Goal: Information Seeking & Learning: Find specific fact

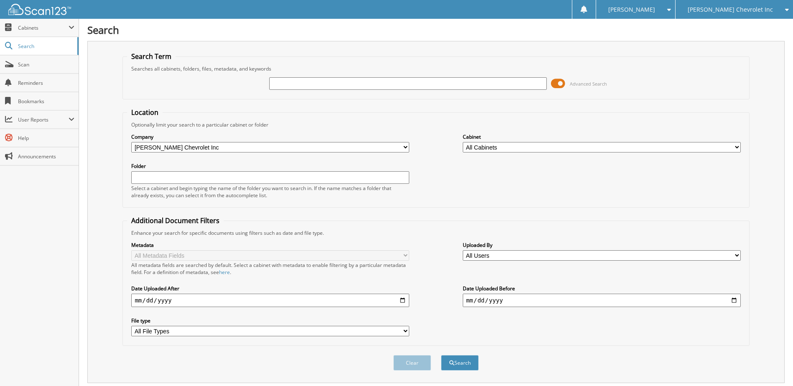
click at [324, 84] on input "text" at bounding box center [408, 83] width 278 height 13
type input "232656"
click at [441, 355] on button "Search" at bounding box center [460, 362] width 38 height 15
click at [558, 82] on span at bounding box center [558, 83] width 14 height 13
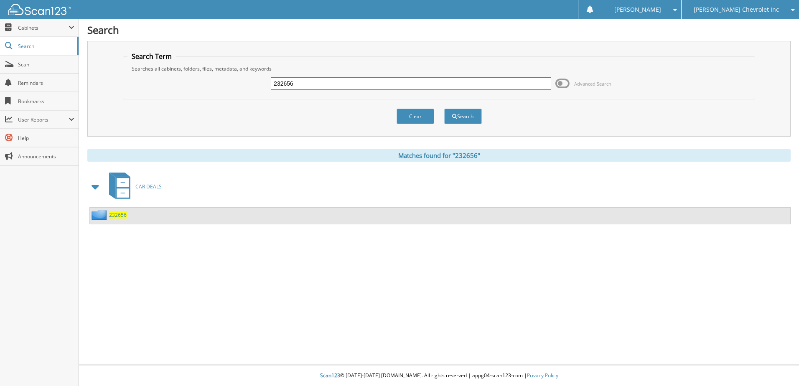
click at [115, 218] on span "232656" at bounding box center [118, 214] width 18 height 7
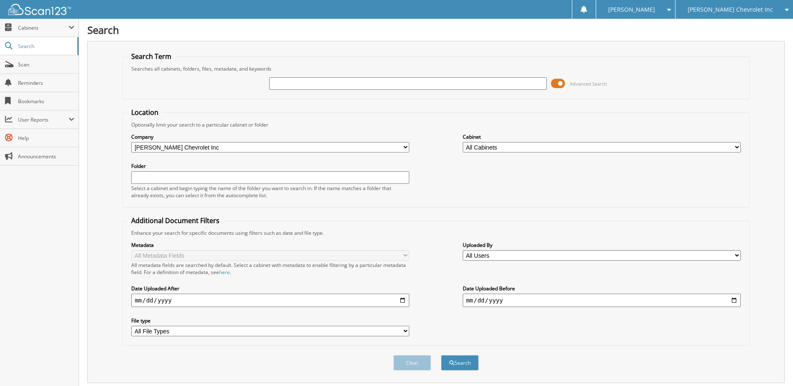
click at [301, 84] on input "text" at bounding box center [408, 83] width 278 height 13
type input "232671"
click at [441, 355] on button "Search" at bounding box center [460, 362] width 38 height 15
click at [559, 83] on span at bounding box center [558, 83] width 14 height 13
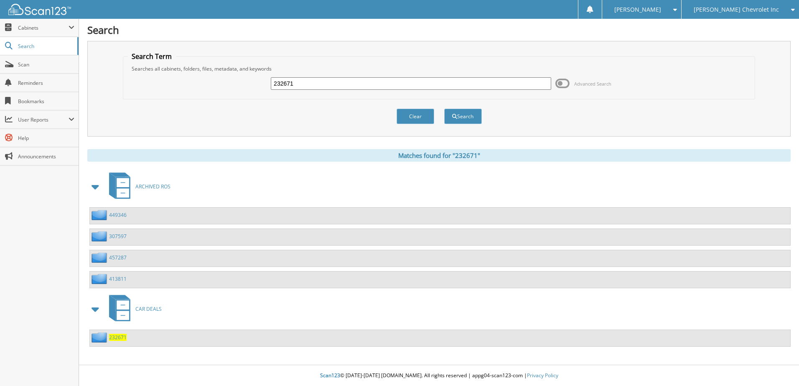
click at [118, 338] on span "232671" at bounding box center [118, 337] width 18 height 7
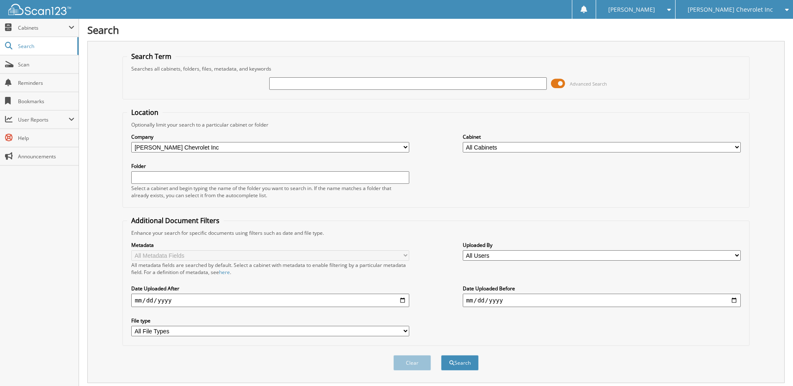
click at [299, 87] on input "text" at bounding box center [408, 83] width 278 height 13
type input "232655"
click at [441, 355] on button "Search" at bounding box center [460, 362] width 38 height 15
click at [558, 83] on span at bounding box center [558, 83] width 14 height 13
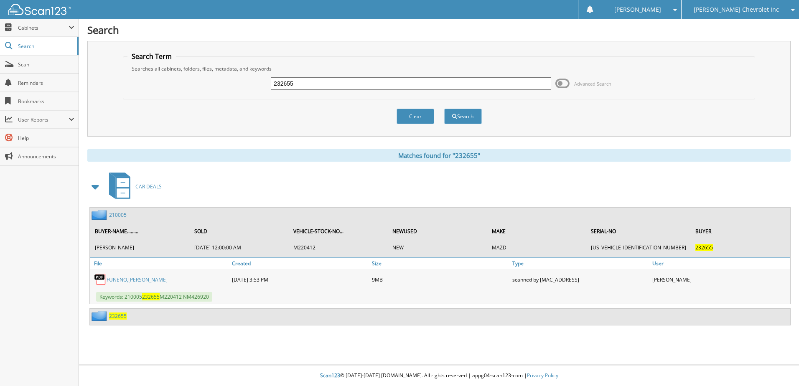
click at [118, 316] on span "232655" at bounding box center [118, 316] width 18 height 7
